Goal: Transaction & Acquisition: Book appointment/travel/reservation

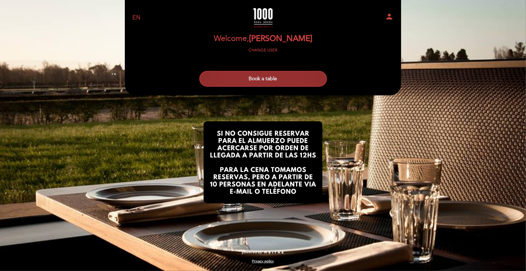
click at [265, 79] on button "Book a table" at bounding box center [263, 79] width 128 height 16
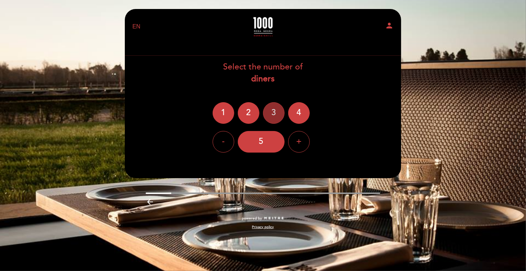
click at [276, 112] on div "3" at bounding box center [274, 113] width 22 height 22
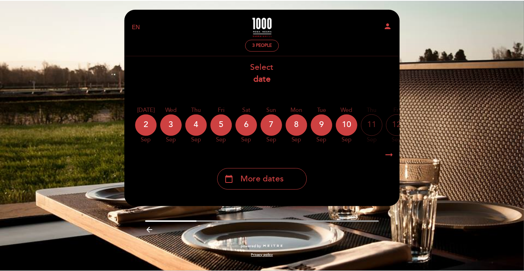
scroll to position [0, 73]
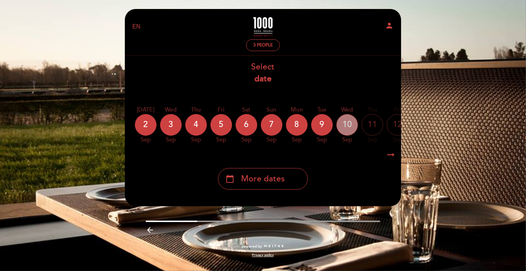
click at [347, 123] on div "10" at bounding box center [348, 125] width 22 height 22
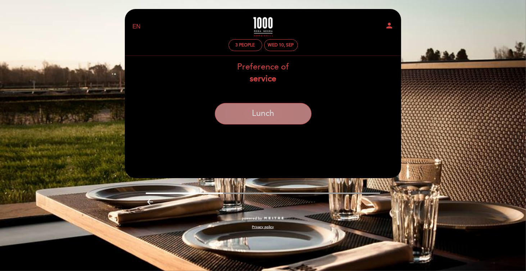
click at [275, 121] on button "Lunch" at bounding box center [263, 114] width 97 height 22
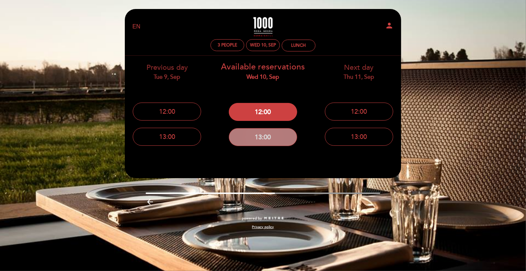
click at [260, 138] on button "13:00" at bounding box center [263, 137] width 68 height 18
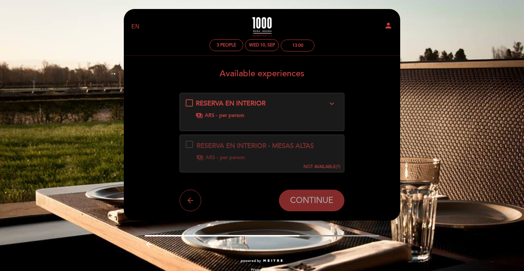
click at [187, 203] on icon "arrow_back" at bounding box center [190, 200] width 9 height 9
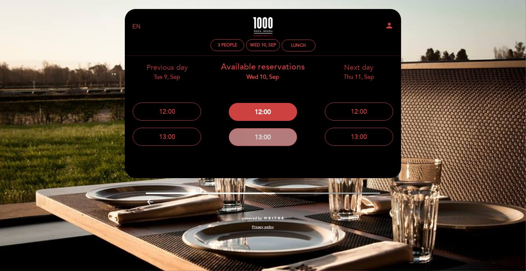
click at [268, 138] on button "13:00" at bounding box center [263, 137] width 68 height 18
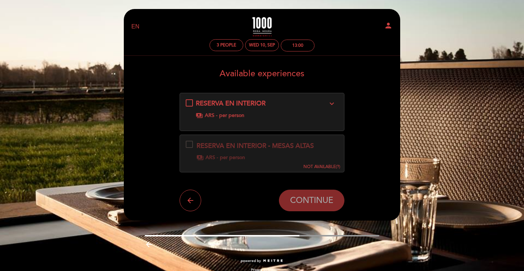
click at [233, 102] on span "RESERVA EN INTERIOR" at bounding box center [231, 103] width 70 height 8
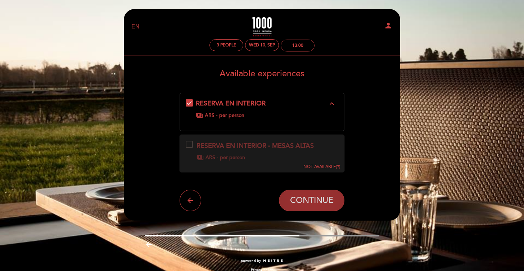
click at [324, 200] on span "CONTINUE" at bounding box center [311, 201] width 43 height 10
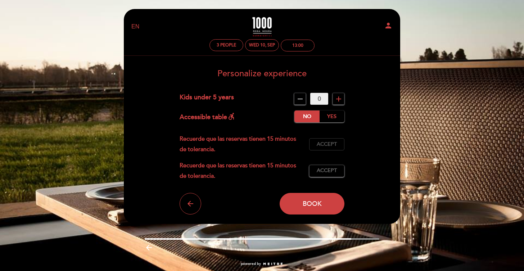
click at [332, 145] on span "Accept" at bounding box center [327, 145] width 20 height 8
click at [330, 171] on span "Accept" at bounding box center [327, 171] width 20 height 8
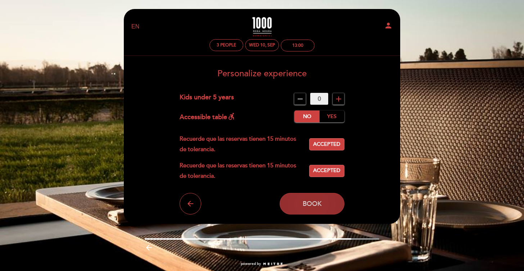
click at [306, 196] on button "Book" at bounding box center [312, 204] width 65 height 22
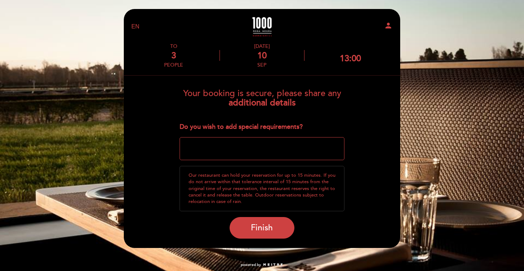
click at [239, 146] on textarea at bounding box center [262, 148] width 165 height 23
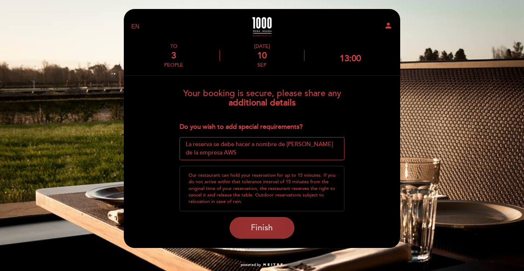
type textarea "La reserva se debe hacer a nombre de [PERSON_NAME] de la empresa AWS"
click at [260, 236] on button "Finish" at bounding box center [262, 228] width 65 height 22
